Goal: Transaction & Acquisition: Purchase product/service

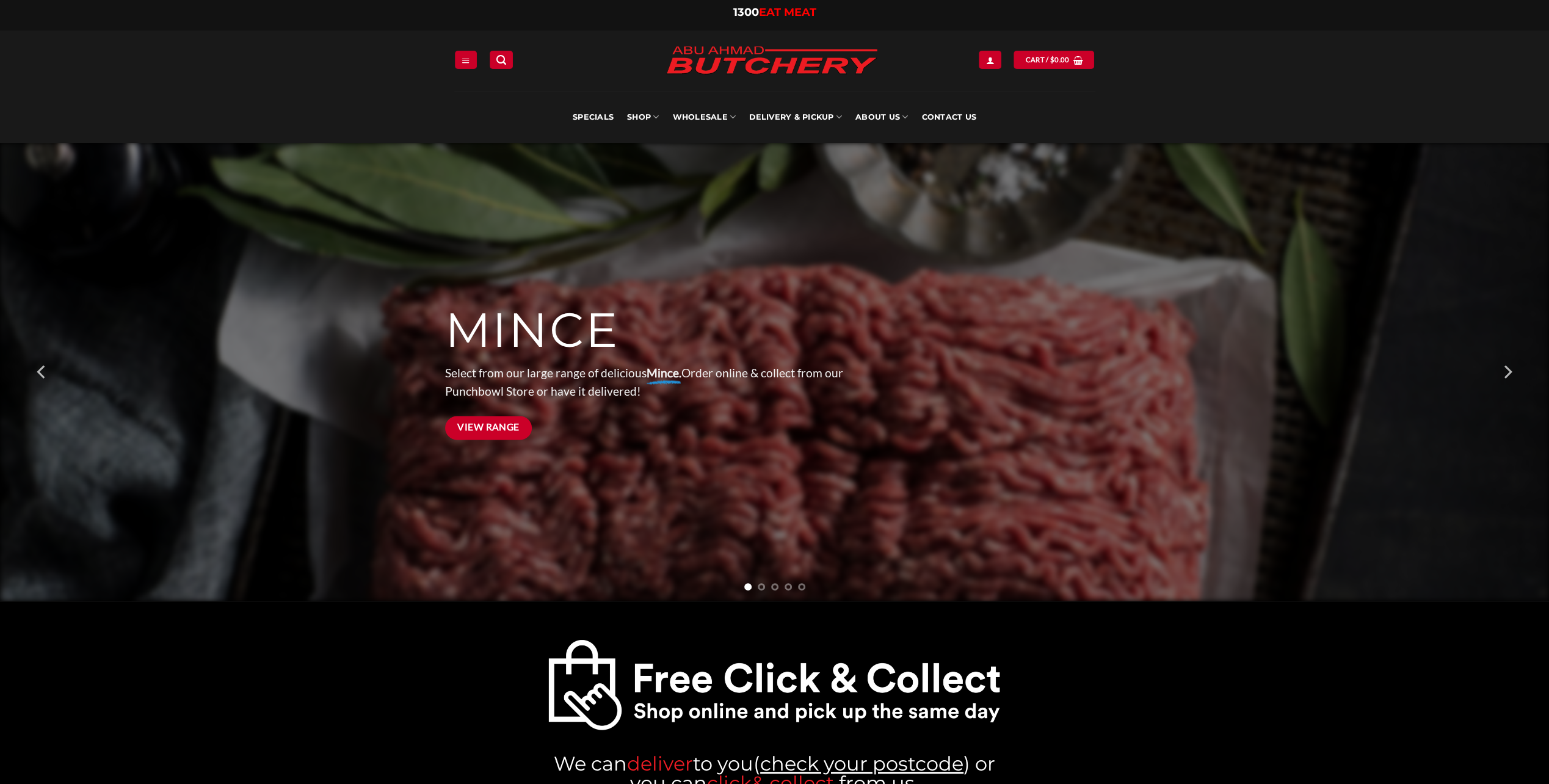
click at [502, 426] on span "View Range" at bounding box center [488, 427] width 62 height 15
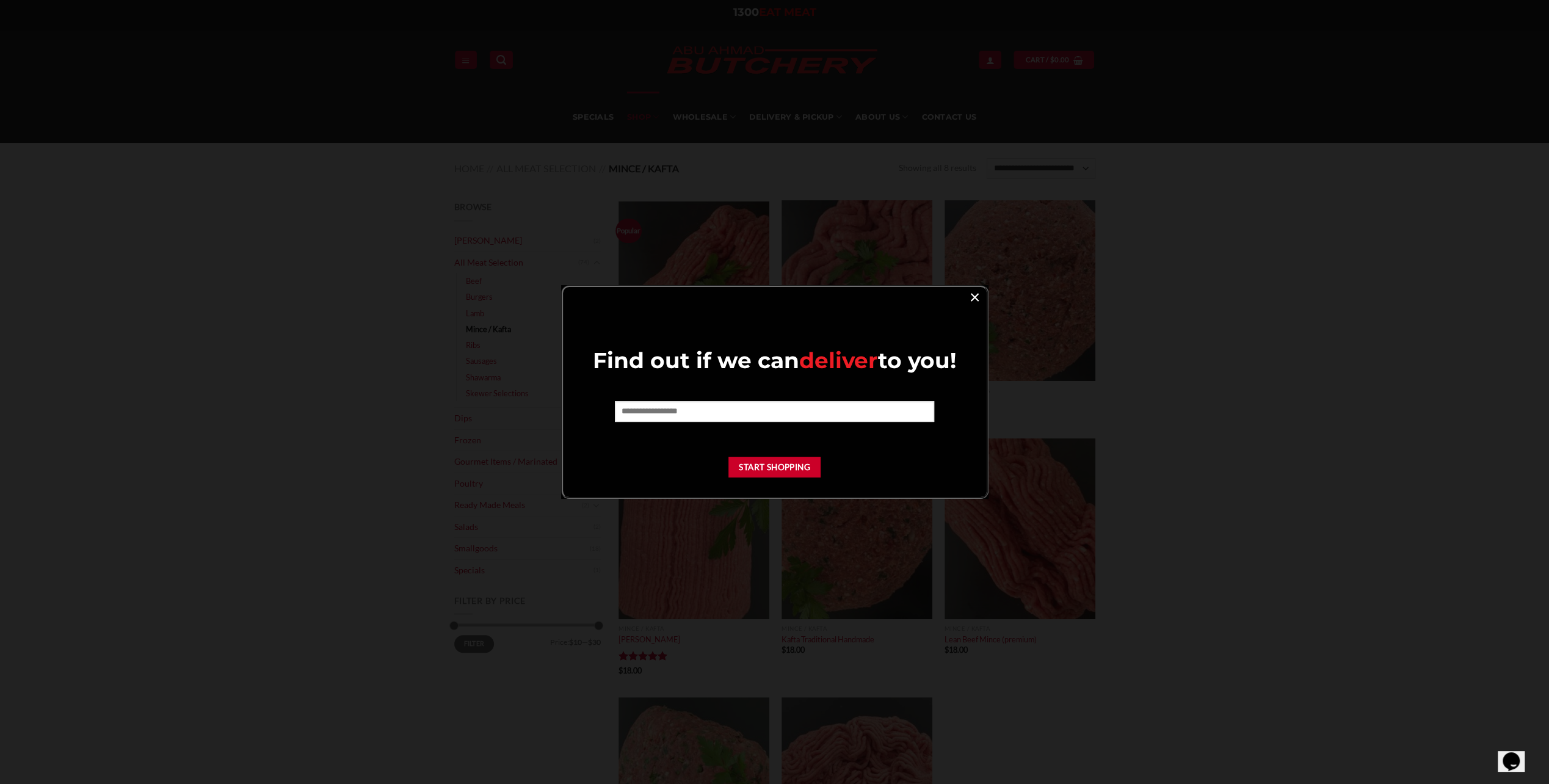
click at [973, 295] on link "×" at bounding box center [974, 296] width 18 height 17
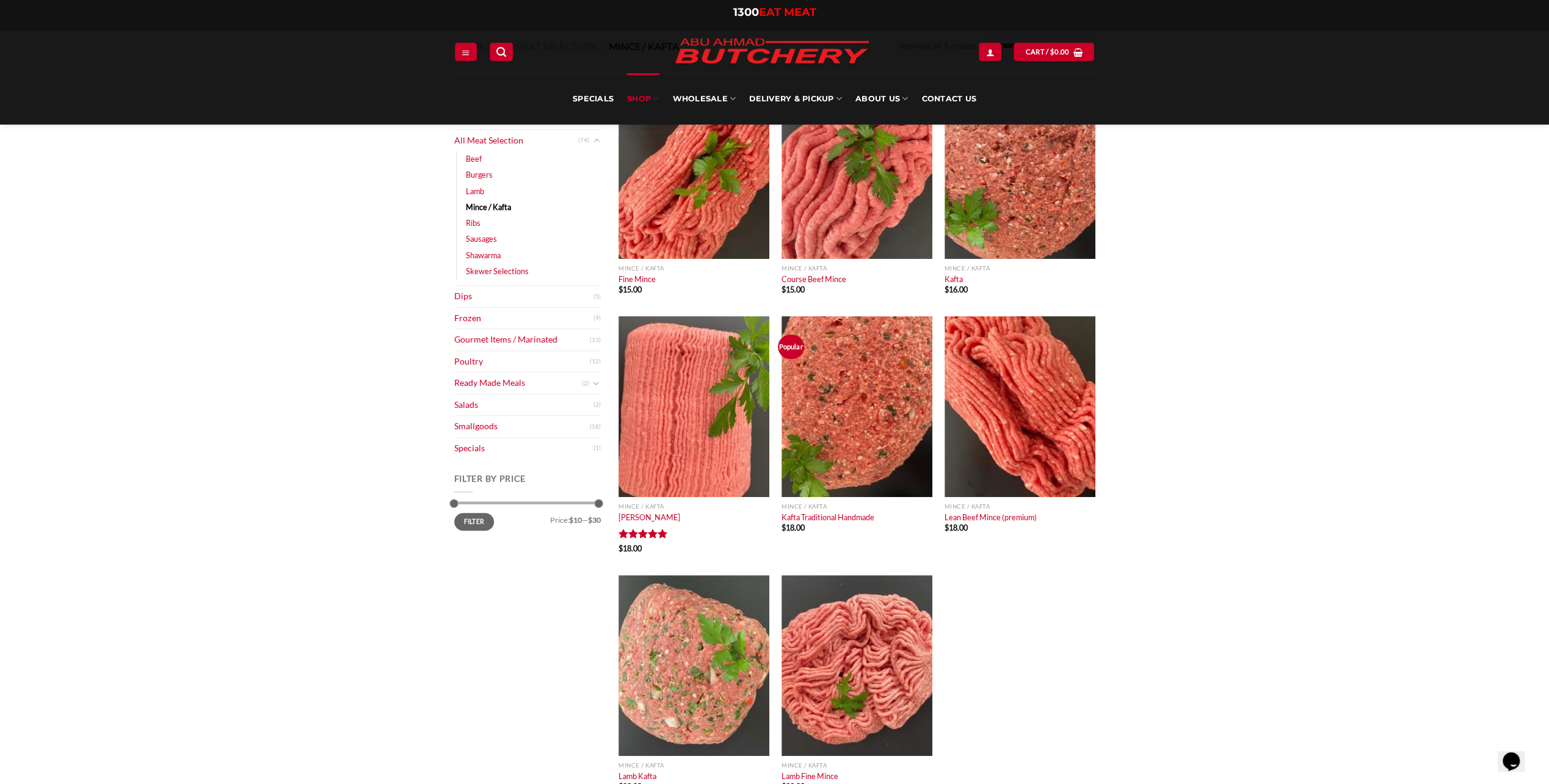
scroll to position [61, 0]
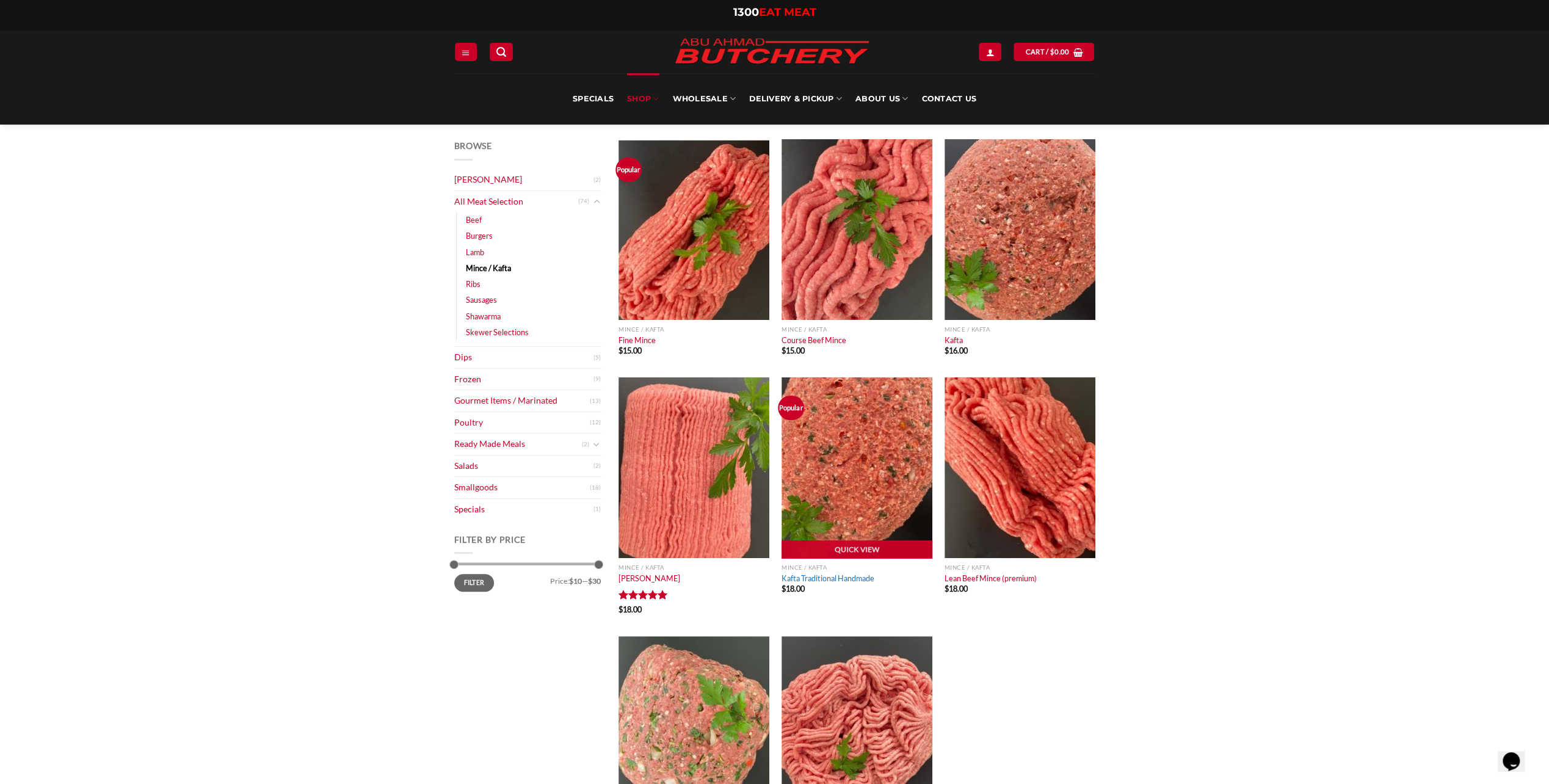
click at [823, 577] on link "Kafta Traditional Handmade" at bounding box center [828, 578] width 93 height 10
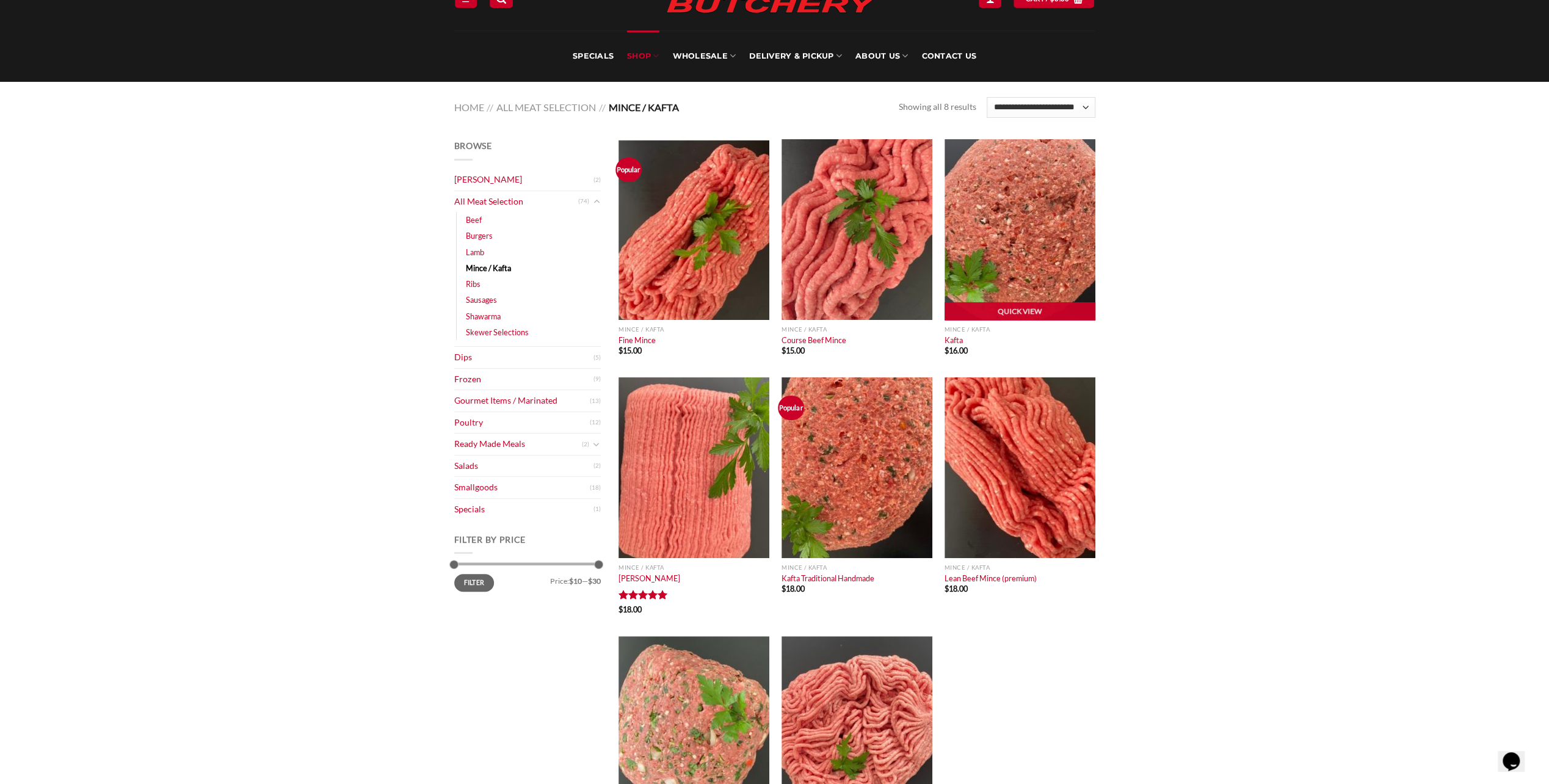
click at [1018, 232] on img "Kafta" at bounding box center [1020, 229] width 151 height 181
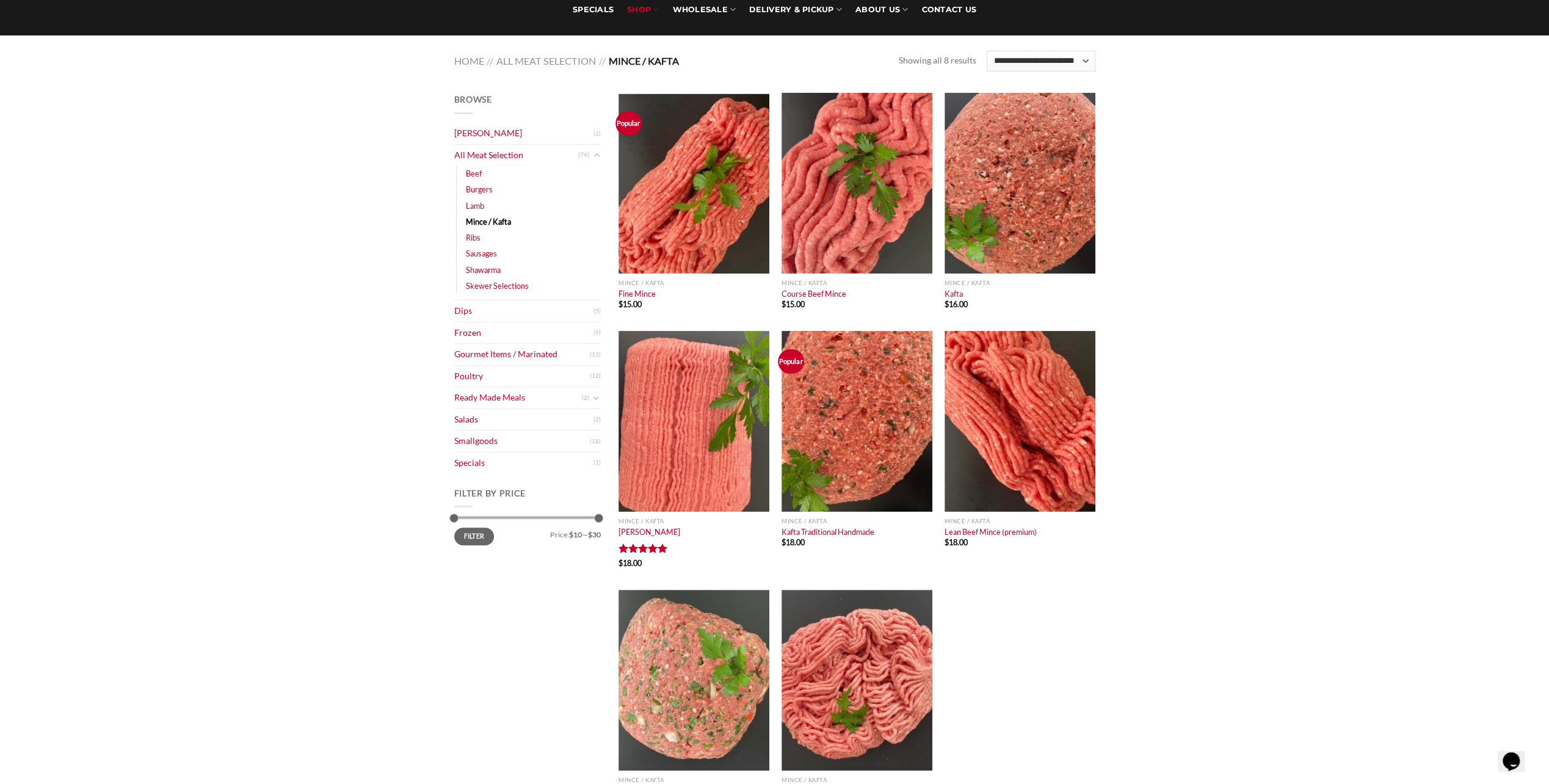
scroll to position [305, 0]
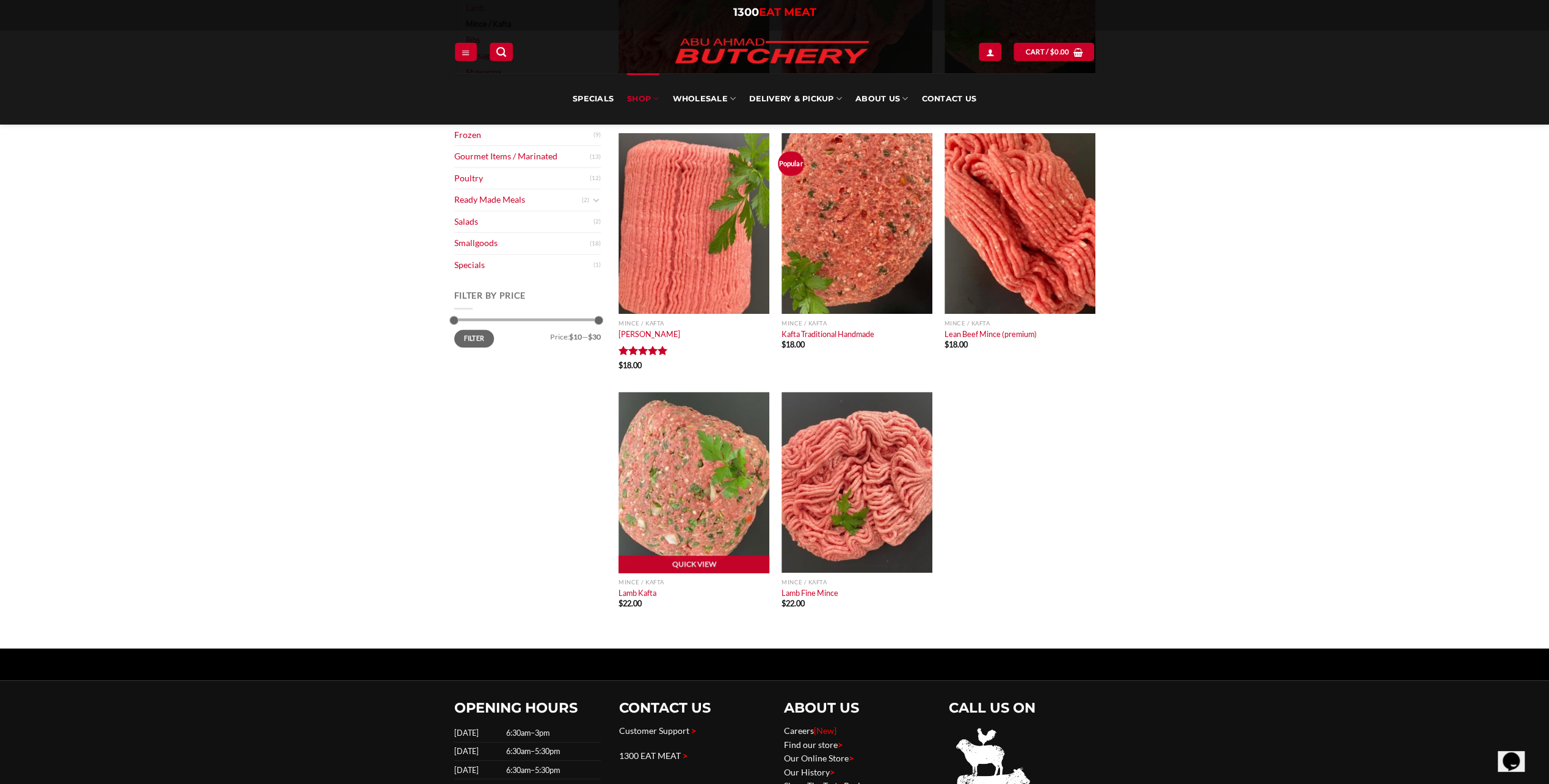
click at [704, 481] on img "Lamb Kafta" at bounding box center [694, 482] width 151 height 181
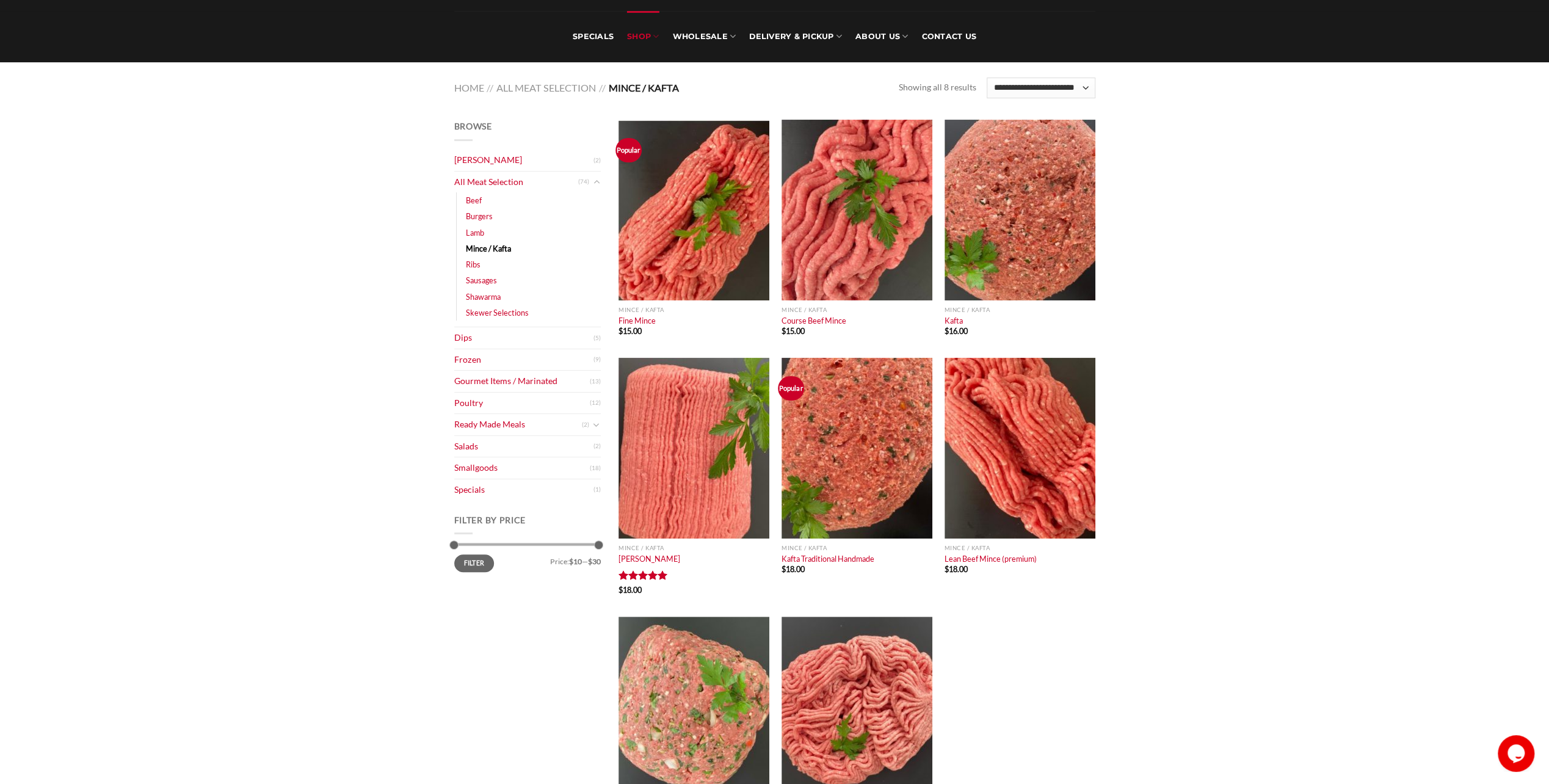
scroll to position [61, 0]
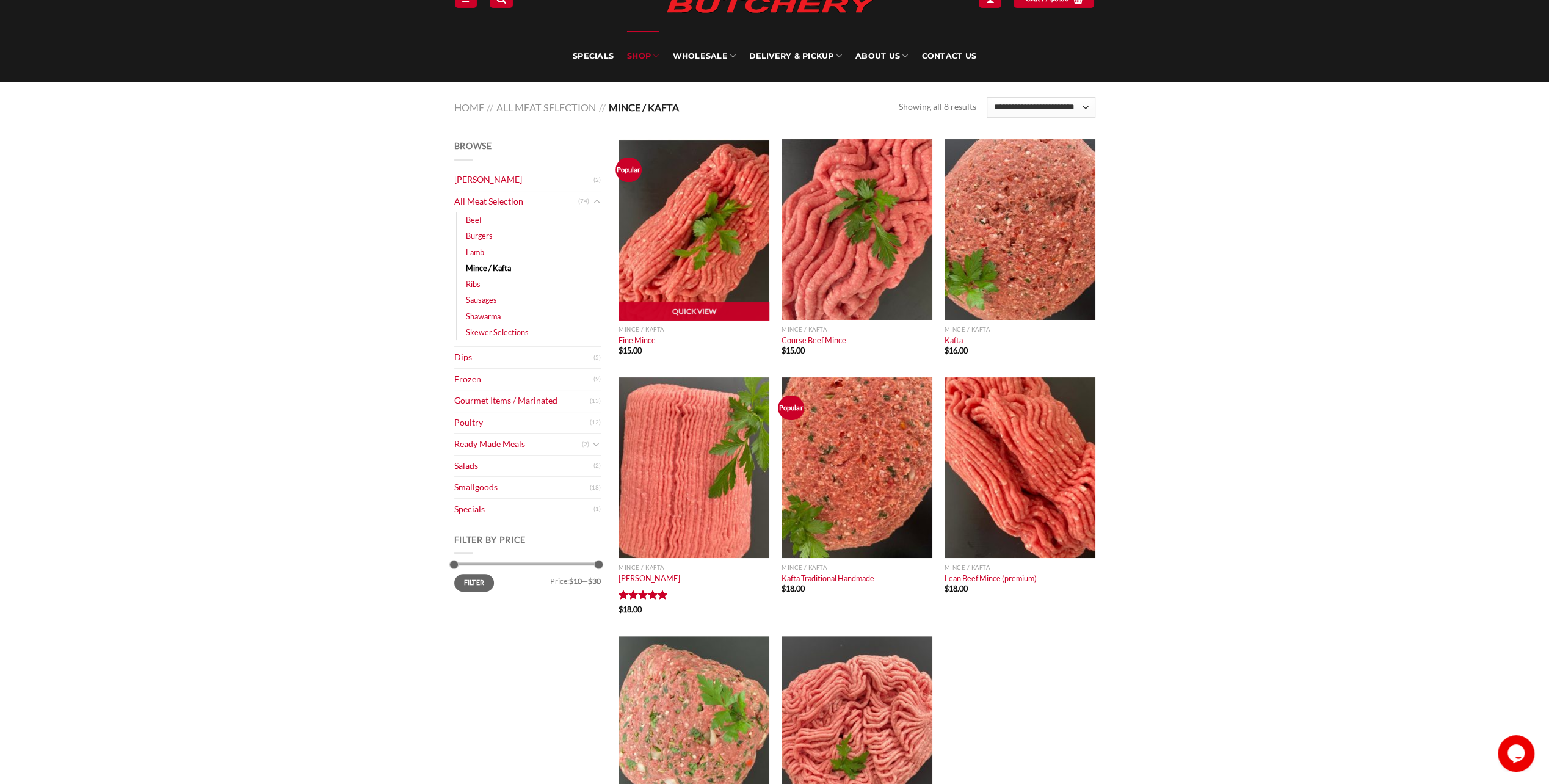
click at [681, 237] on img "Fine Mince" at bounding box center [694, 229] width 151 height 181
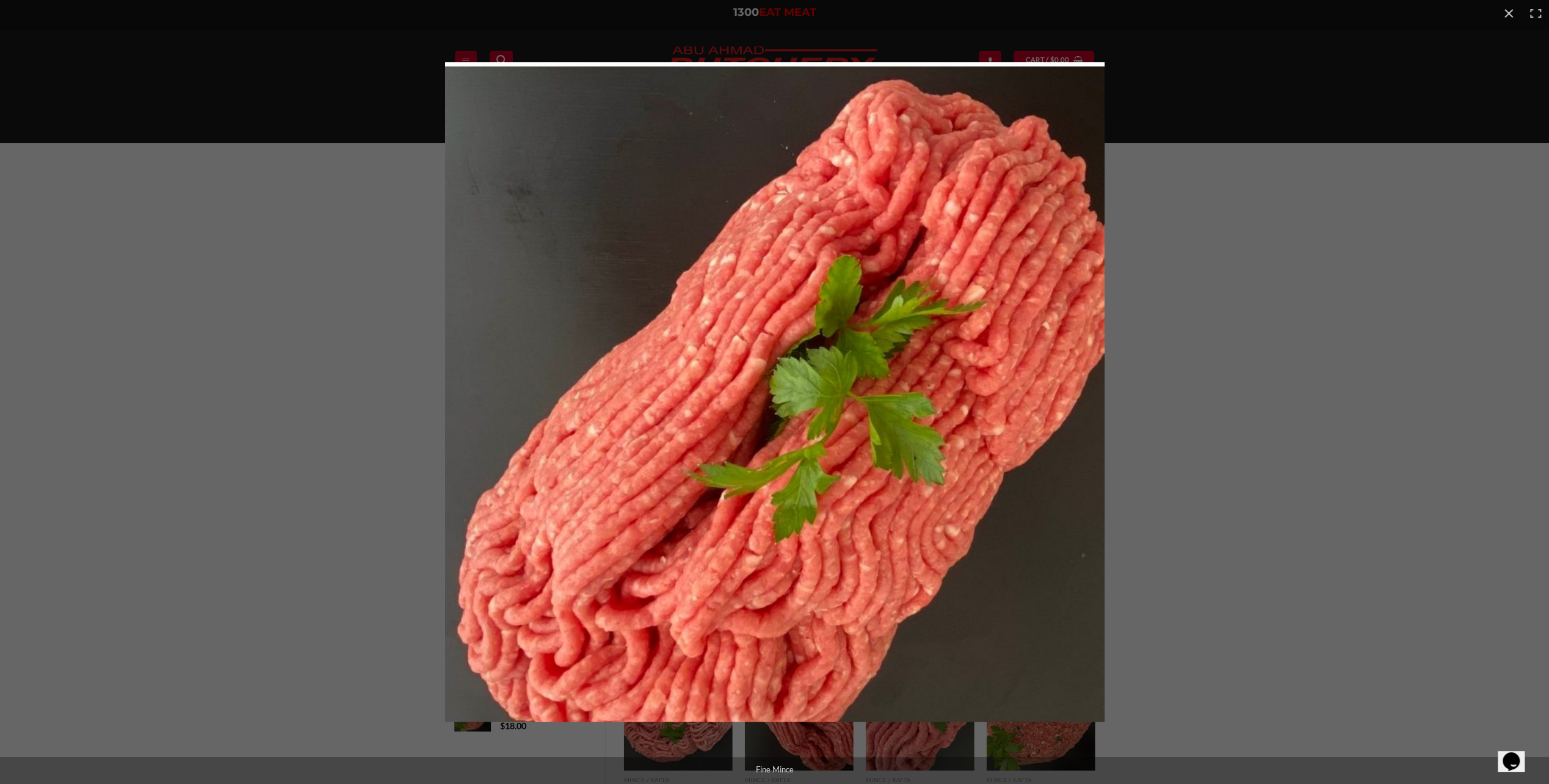
click at [681, 237] on img at bounding box center [775, 392] width 659 height 659
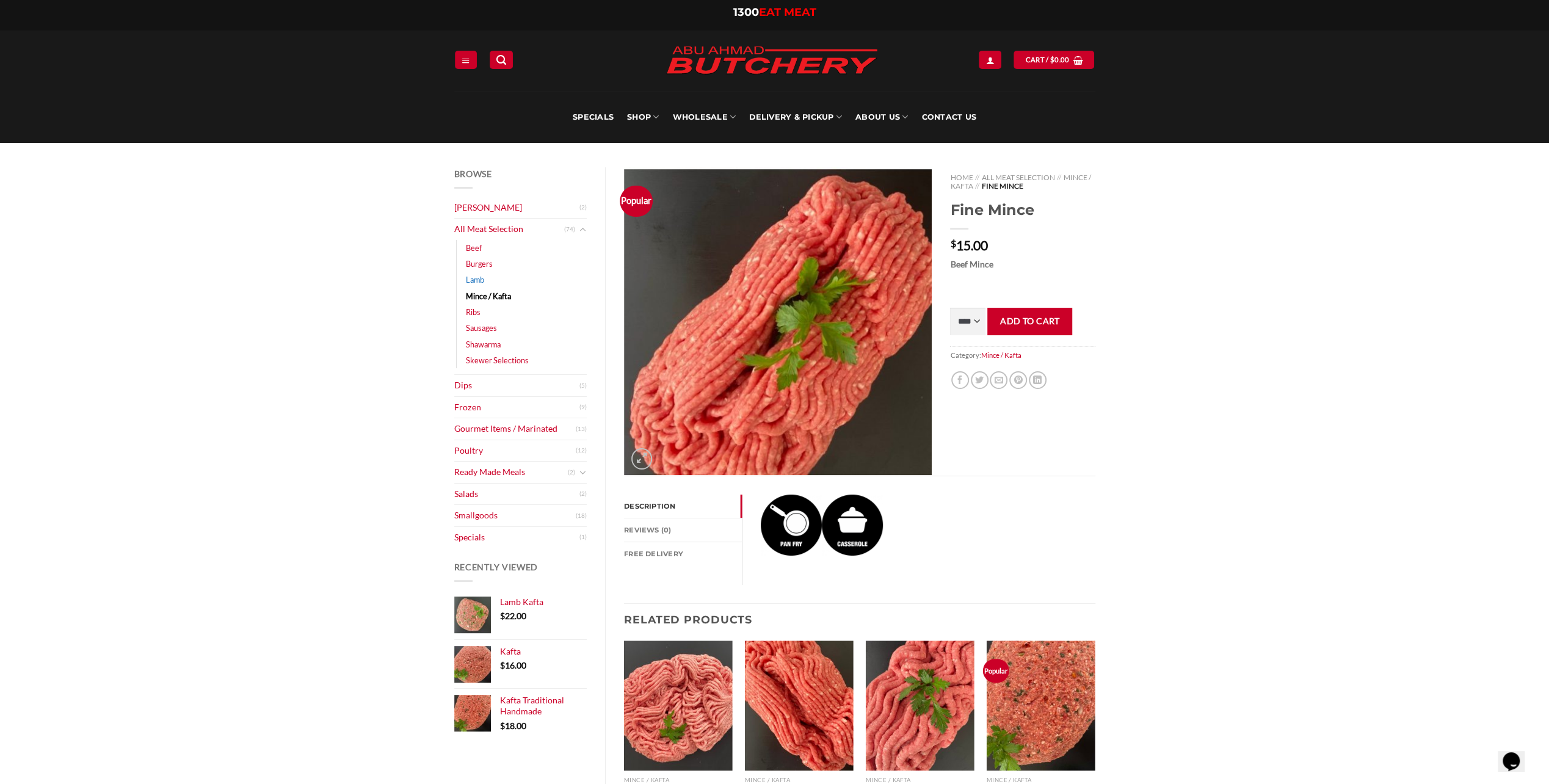
click at [477, 279] on link "Lamb" at bounding box center [475, 279] width 18 height 16
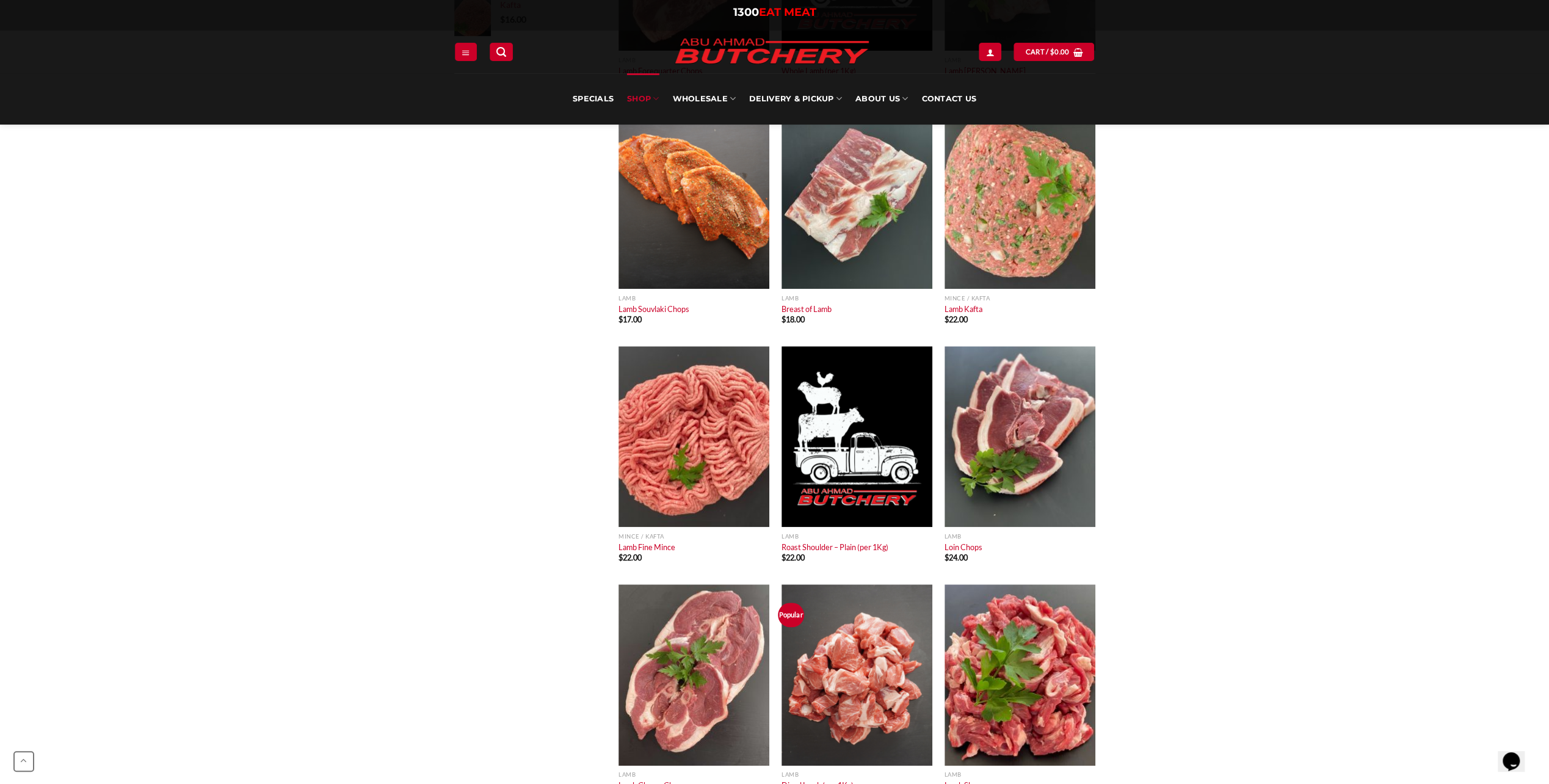
scroll to position [854, 0]
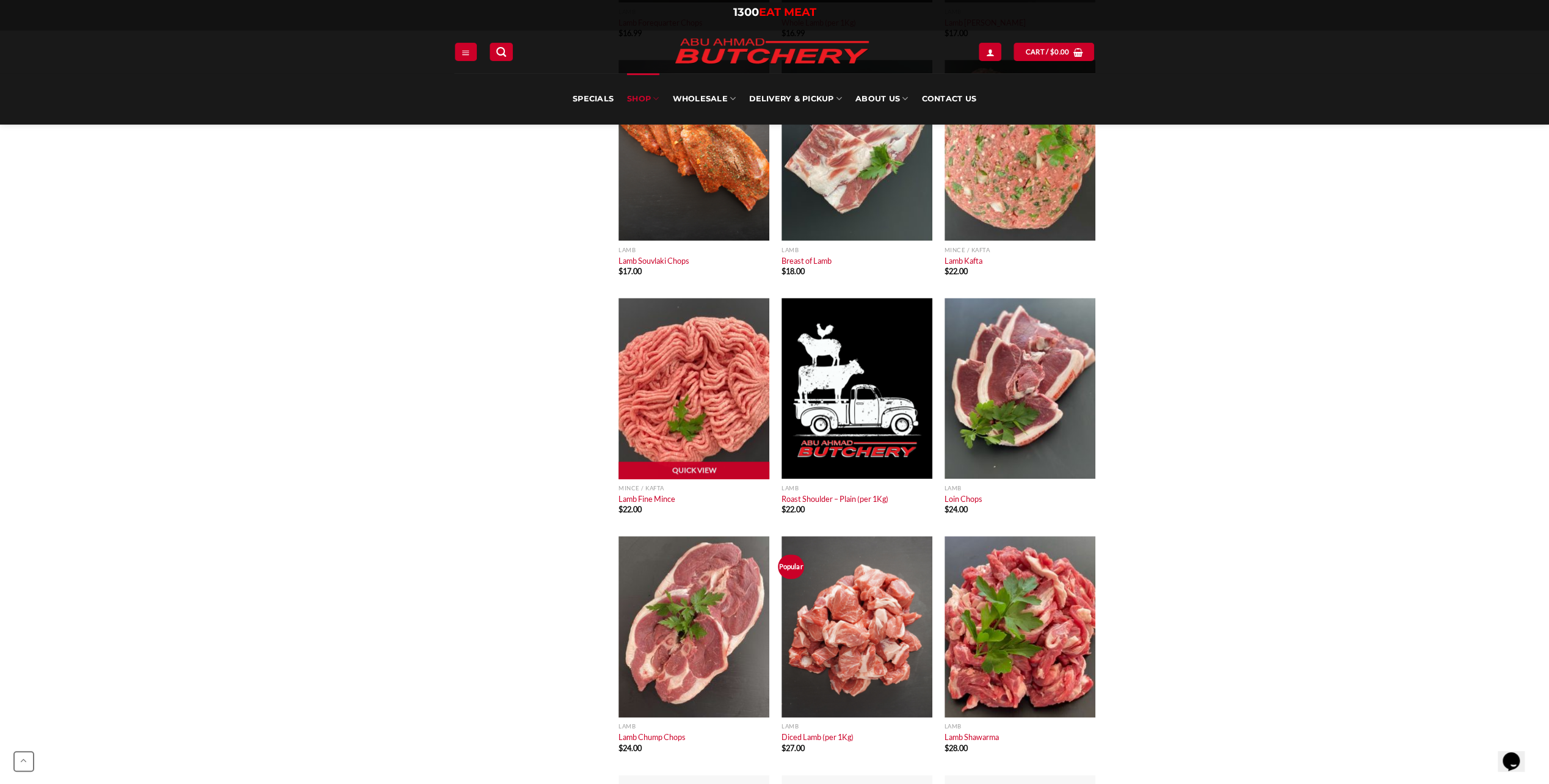
click at [675, 392] on img "Lamb Fine Mince" at bounding box center [694, 388] width 151 height 181
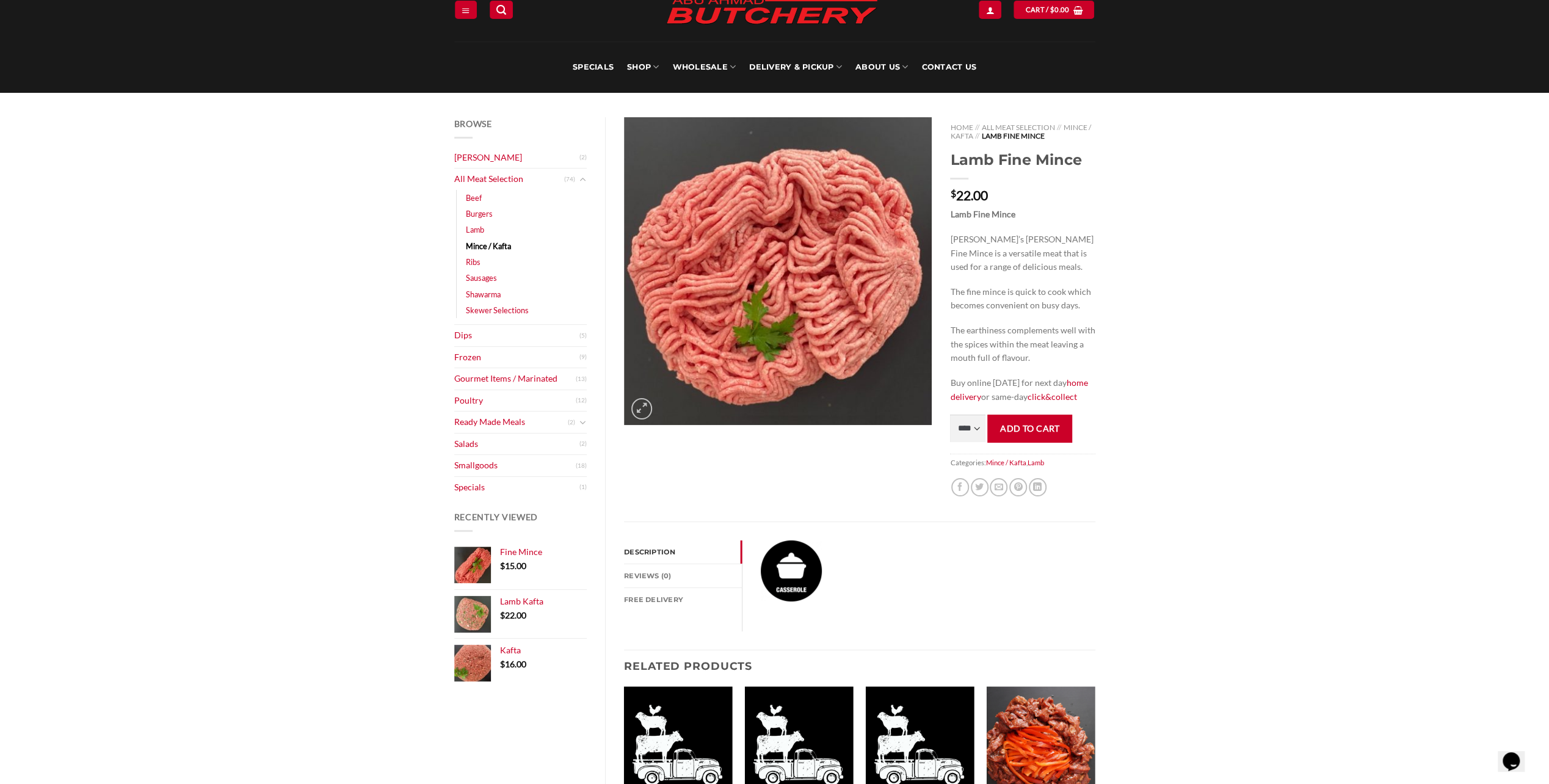
scroll to position [61, 0]
